Goal: Task Accomplishment & Management: Manage account settings

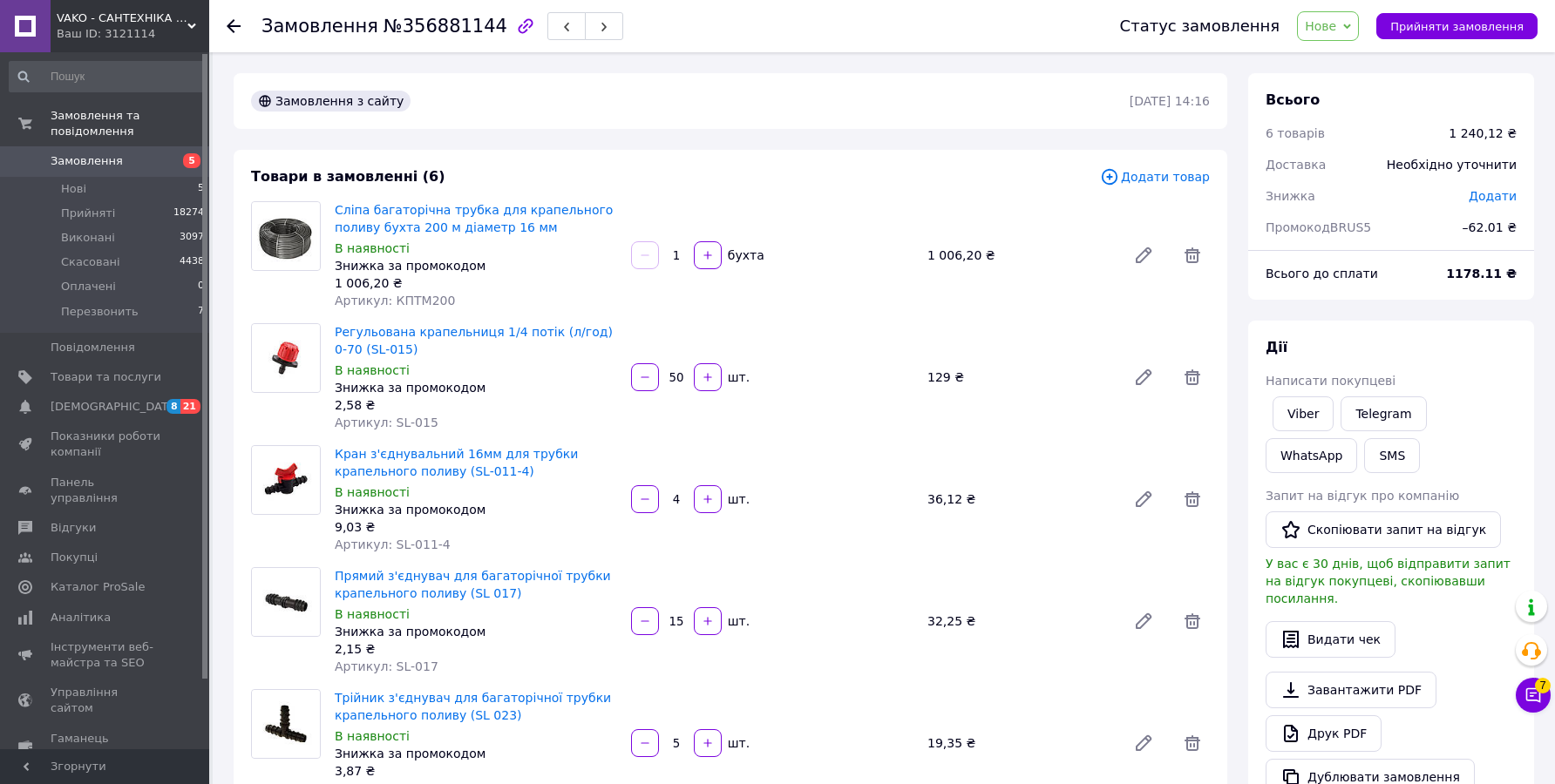
click at [105, 161] on span "Замовлення" at bounding box center [86, 161] width 72 height 16
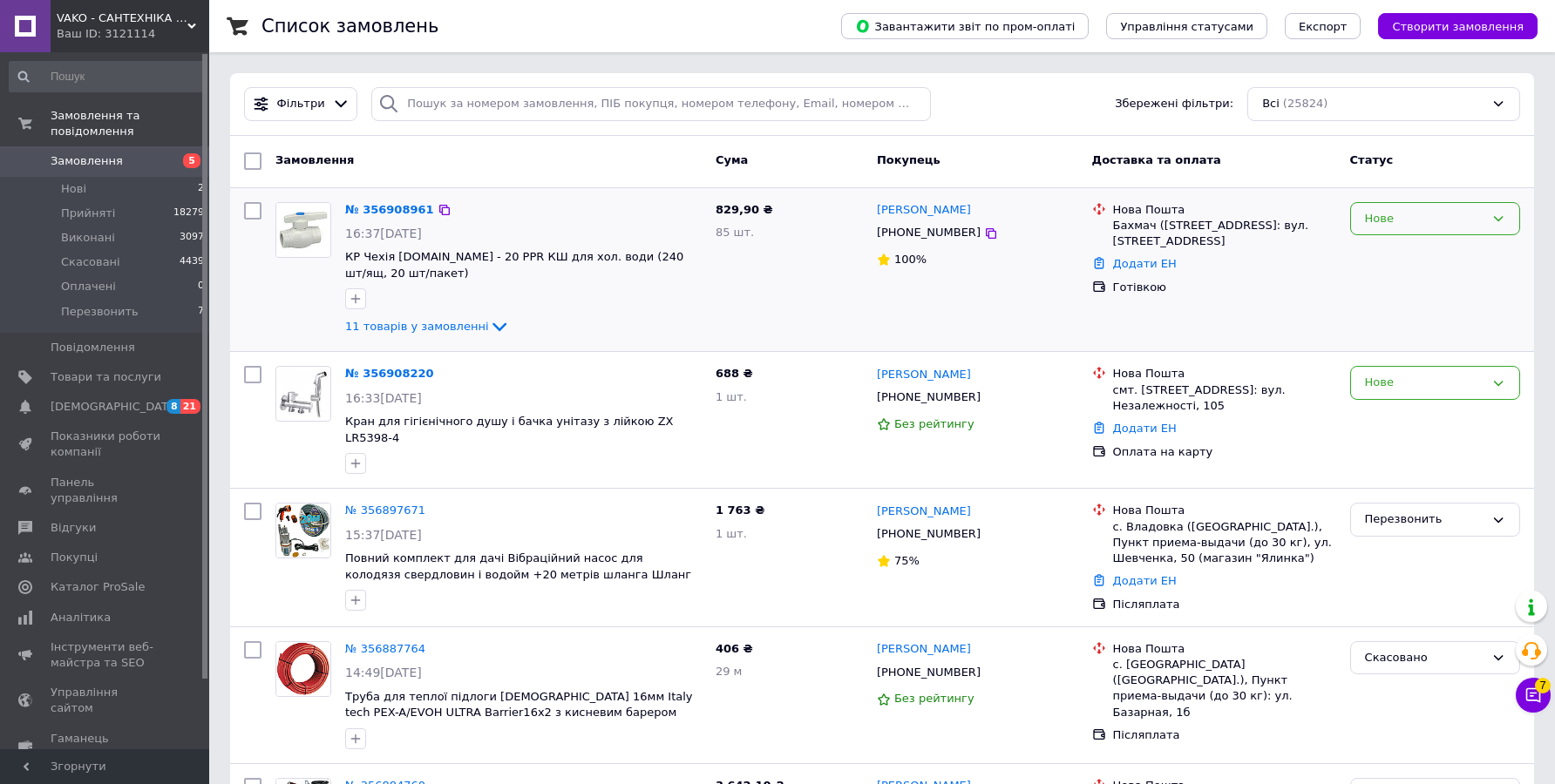
click at [1418, 216] on div "Нове" at bounding box center [1424, 219] width 119 height 19
click at [1412, 373] on li "Перезвонить" at bounding box center [1434, 382] width 168 height 33
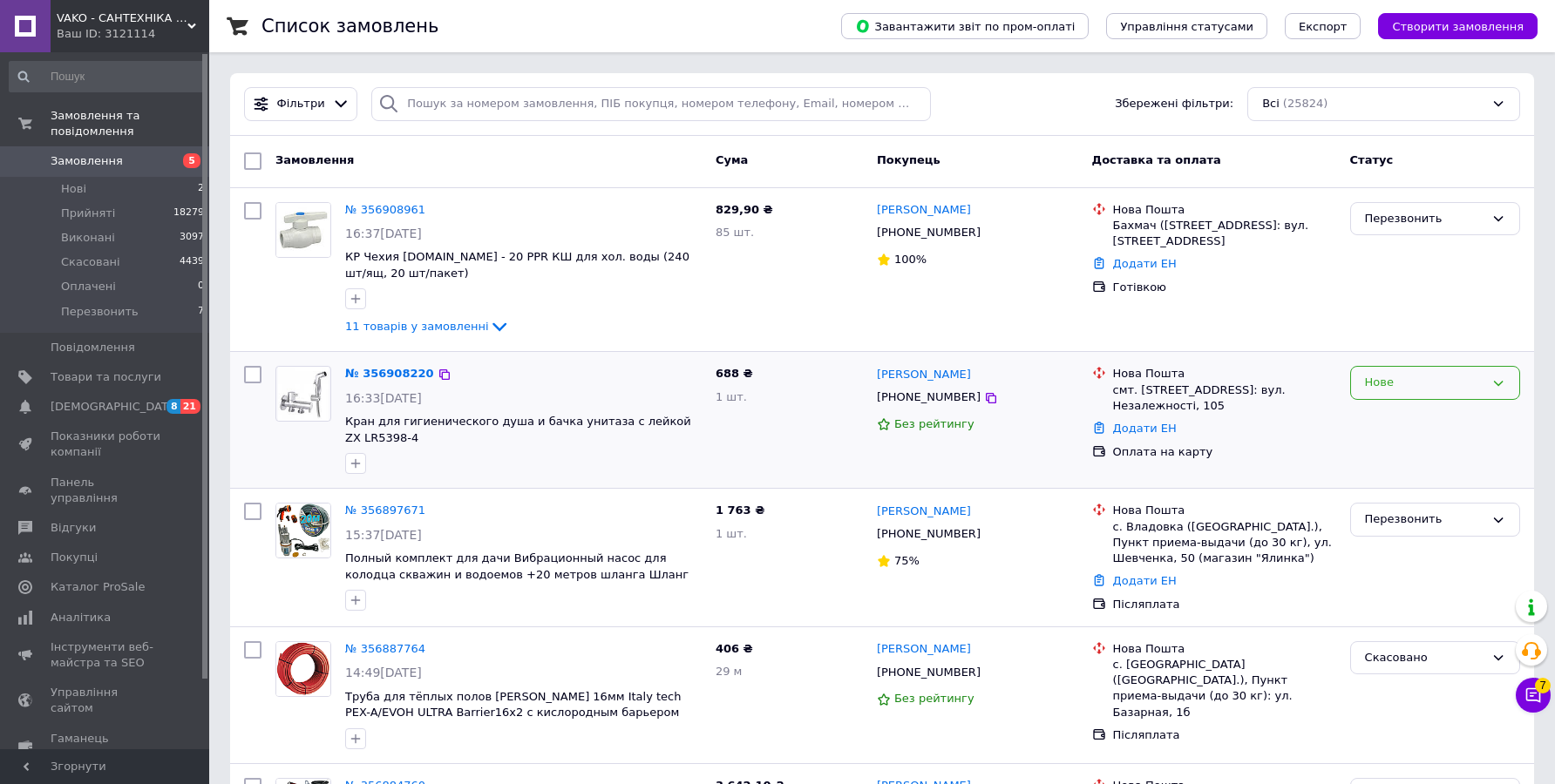
click at [1377, 384] on div "Нове" at bounding box center [1424, 383] width 119 height 19
click at [1391, 534] on li "Перезвонить" at bounding box center [1434, 546] width 168 height 33
click at [128, 160] on span "Замовлення" at bounding box center [105, 161] width 111 height 16
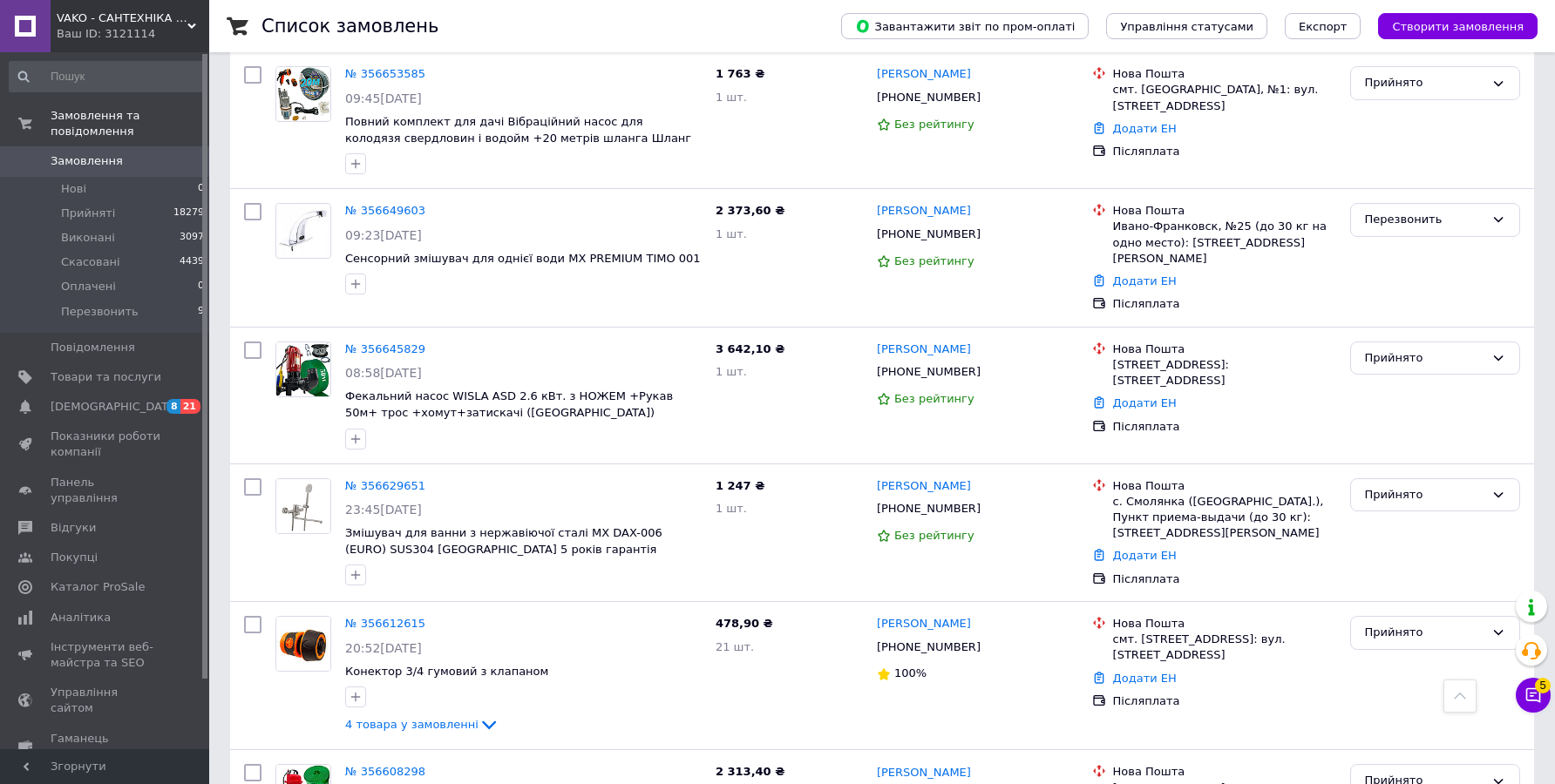
scroll to position [4894, 0]
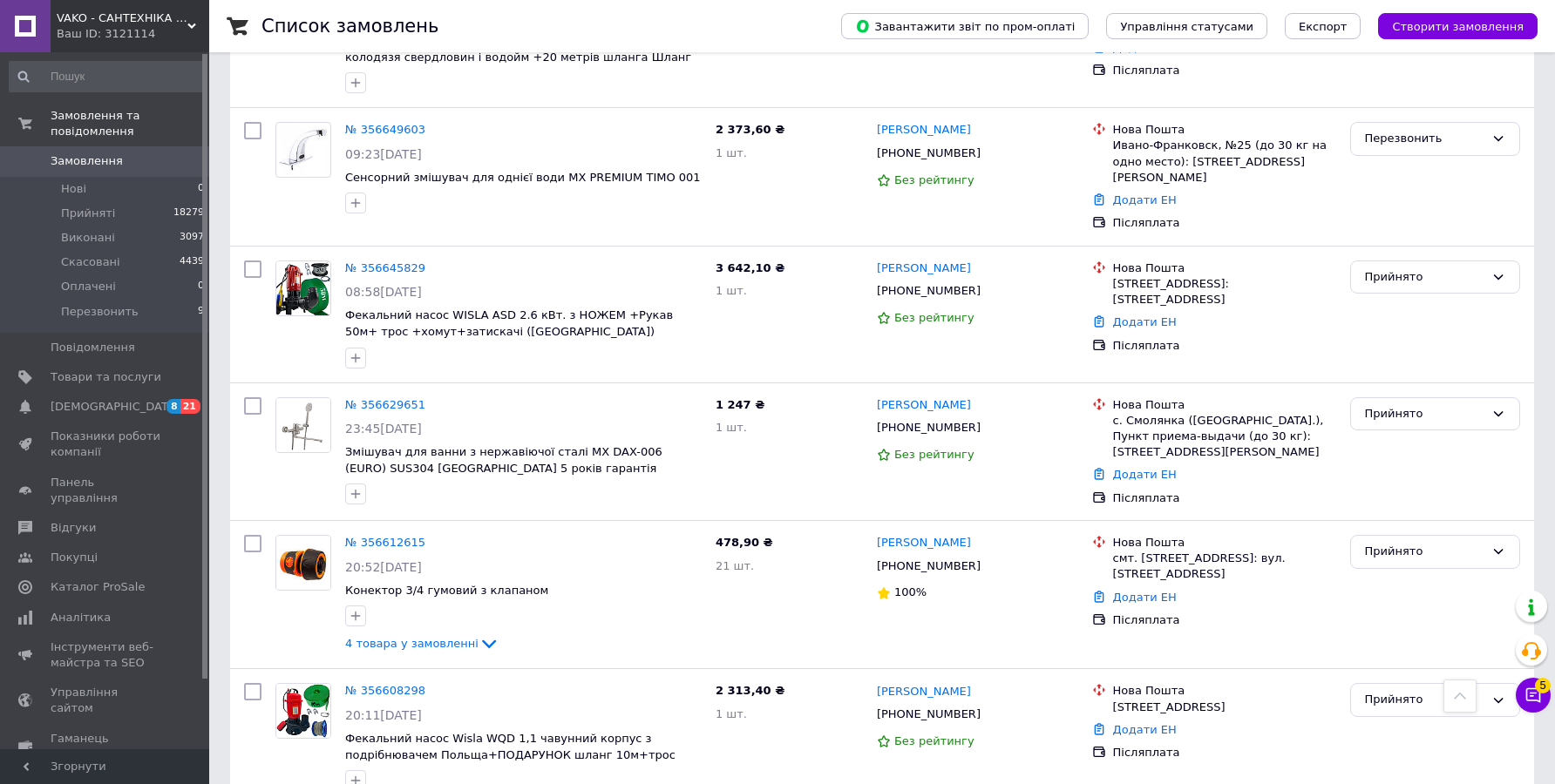
click at [90, 156] on span "Замовлення" at bounding box center [86, 161] width 72 height 16
